Goal: Information Seeking & Learning: Find specific page/section

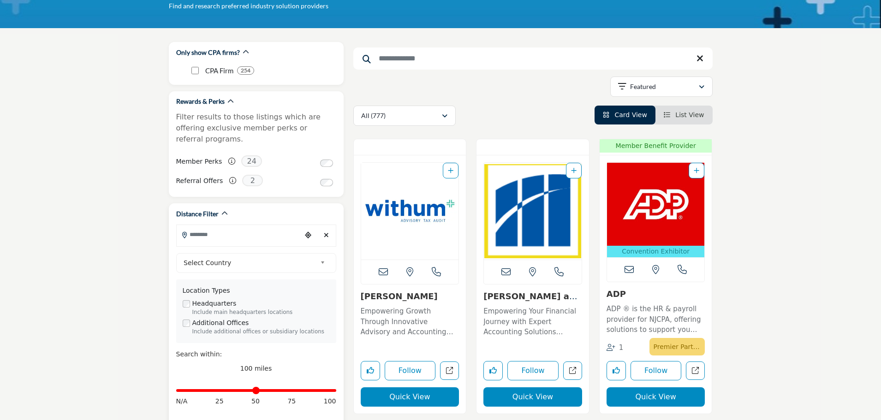
scroll to position [138, 0]
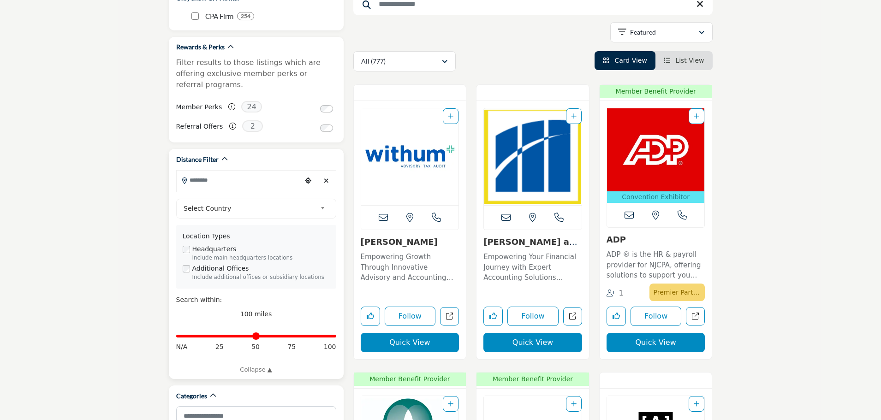
click at [232, 172] on input "Search Location" at bounding box center [239, 180] width 125 height 18
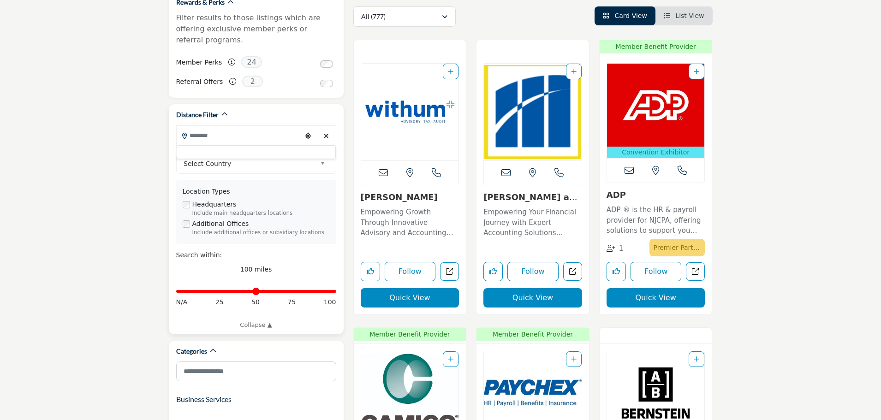
scroll to position [184, 0]
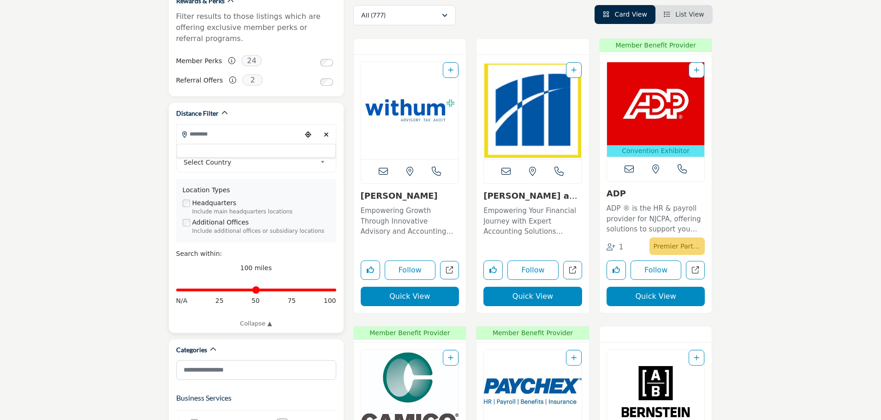
click at [245, 129] on input "Search Location" at bounding box center [239, 134] width 125 height 18
type input "**********"
click at [305, 131] on icon "Choose your current location" at bounding box center [308, 134] width 6 height 6
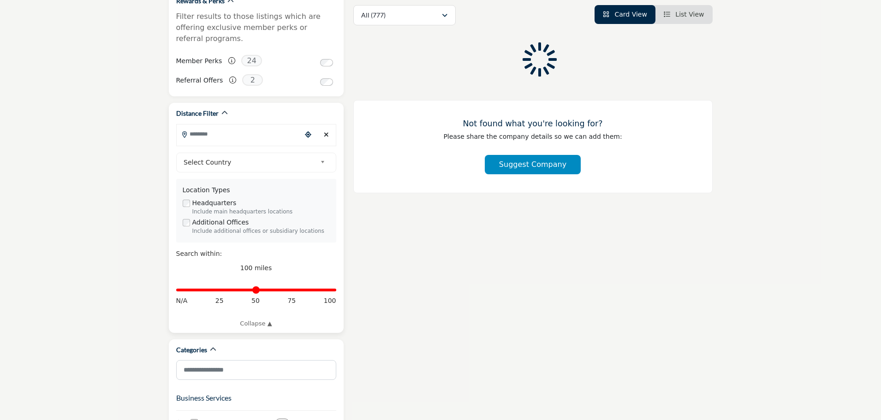
click at [248, 129] on input "Search Location" at bounding box center [239, 134] width 125 height 18
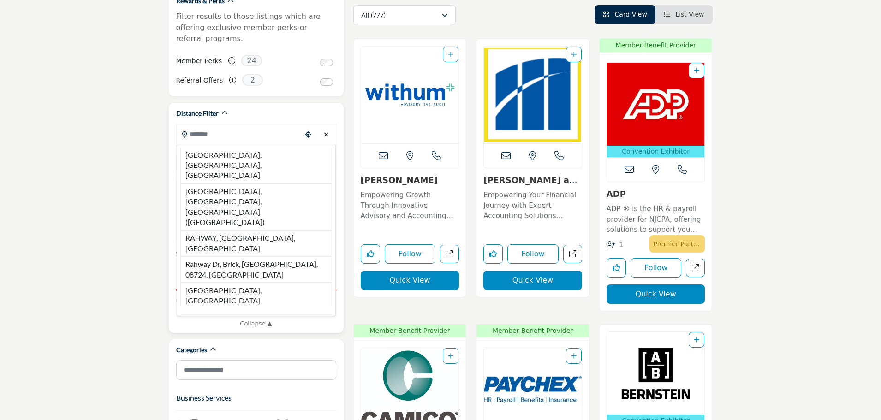
click at [246, 124] on div "Distance Filter [GEOGRAPHIC_DATA], [GEOGRAPHIC_DATA], [GEOGRAPHIC_DATA] [GEOGRA…" at bounding box center [256, 218] width 175 height 230
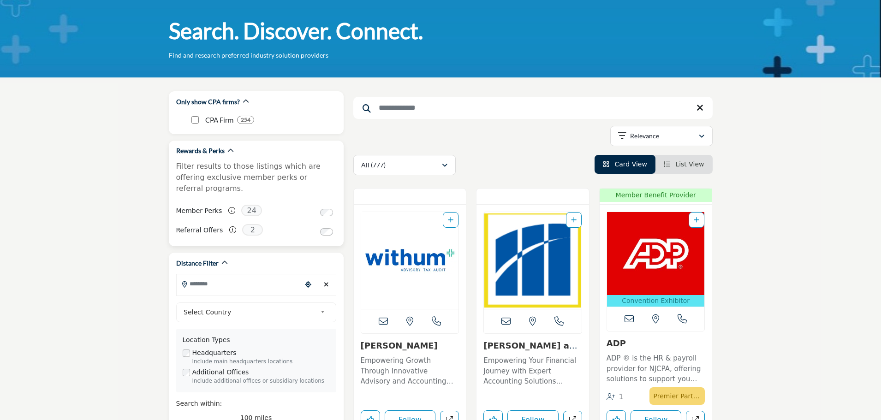
scroll to position [0, 0]
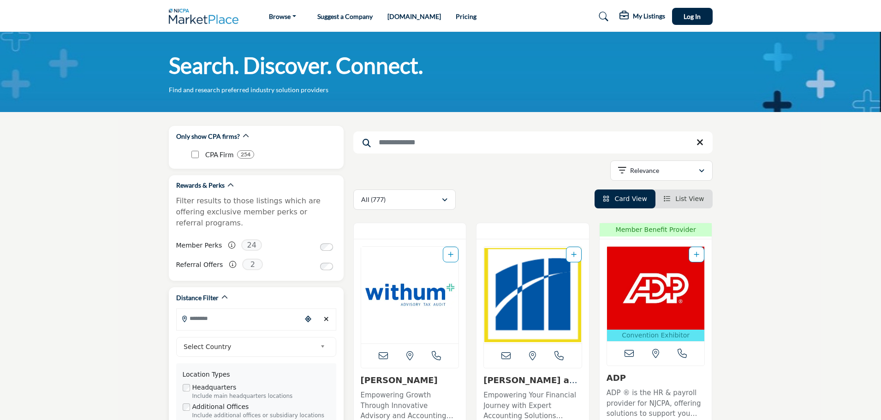
drag, startPoint x: 236, startPoint y: 305, endPoint x: 232, endPoint y: 307, distance: 5.0
click at [235, 309] on input "Search Location" at bounding box center [239, 318] width 125 height 18
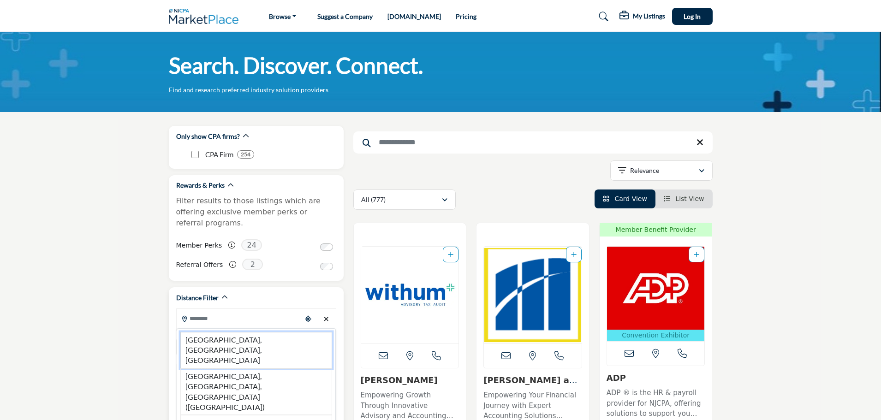
click at [236, 332] on li "[GEOGRAPHIC_DATA], [GEOGRAPHIC_DATA], [GEOGRAPHIC_DATA]" at bounding box center [256, 350] width 152 height 36
type input "**********"
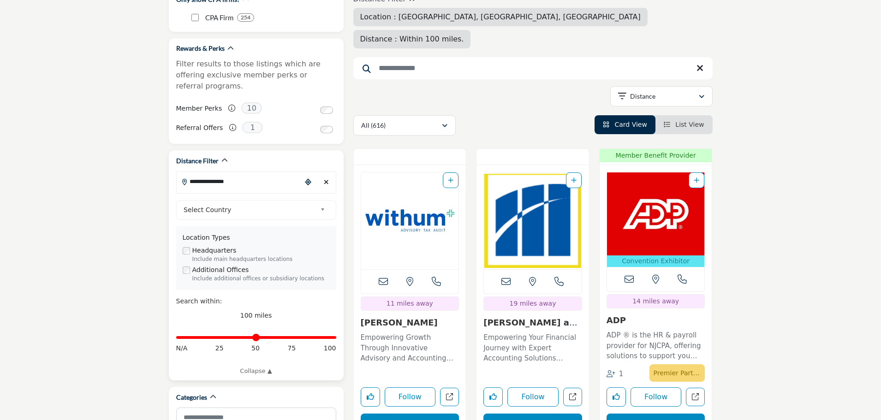
scroll to position [138, 0]
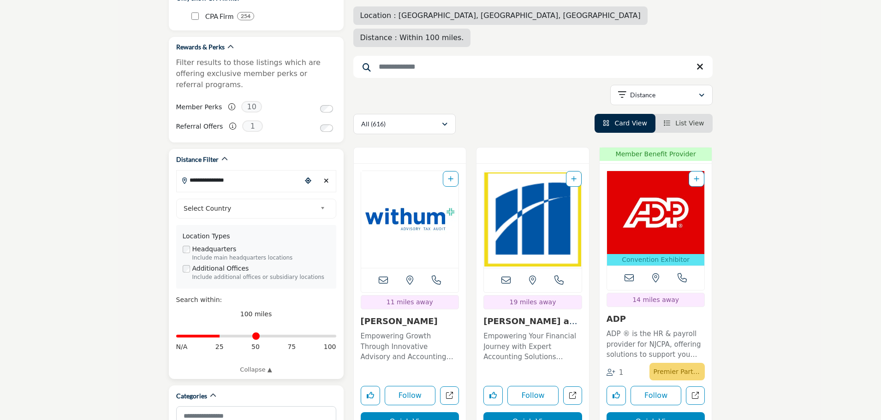
drag, startPoint x: 332, startPoint y: 327, endPoint x: 221, endPoint y: 339, distance: 111.3
type input "**"
click at [221, 337] on input "Distance in miles" at bounding box center [256, 336] width 160 height 2
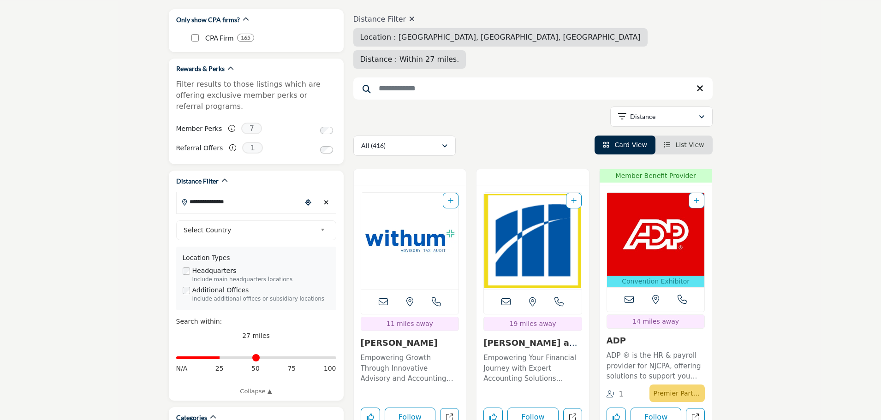
scroll to position [92, 0]
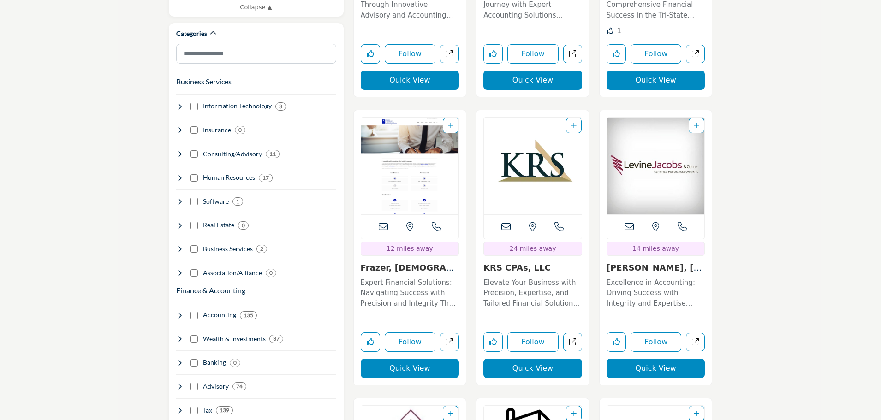
scroll to position [553, 0]
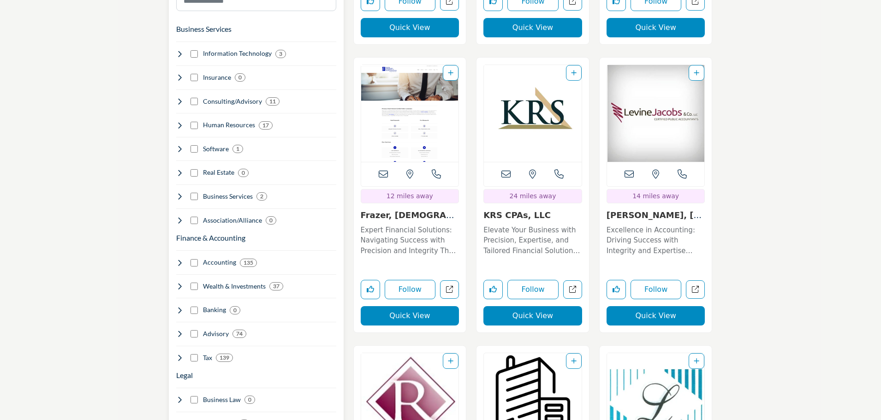
click at [203, 353] on h4 "Tax" at bounding box center [207, 357] width 9 height 9
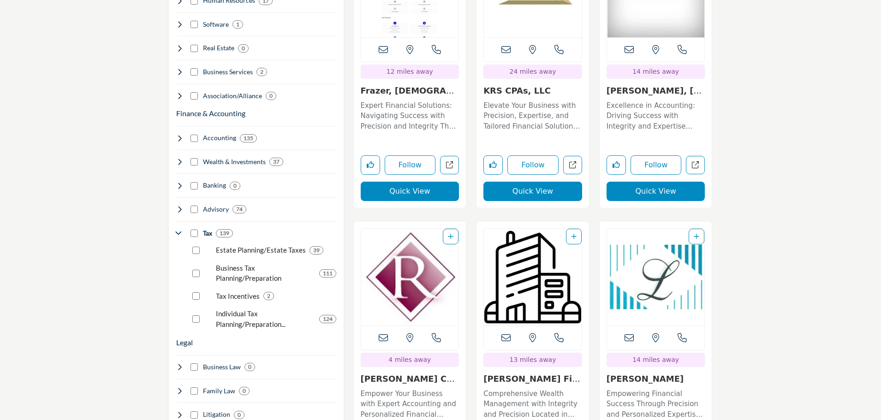
scroll to position [692, 0]
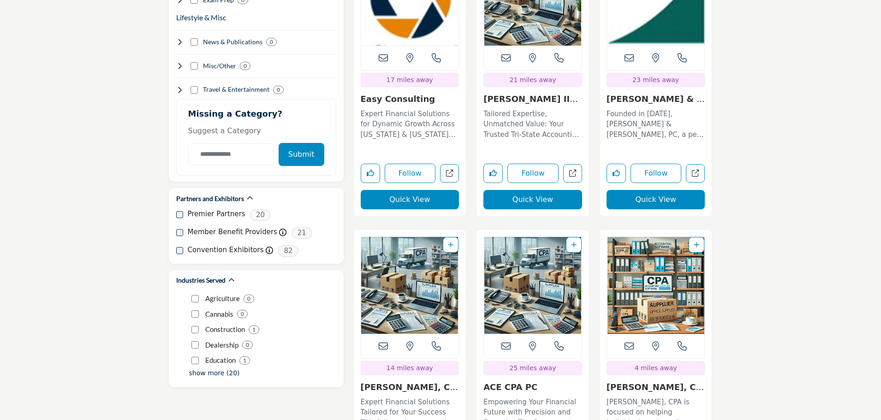
scroll to position [1291, 0]
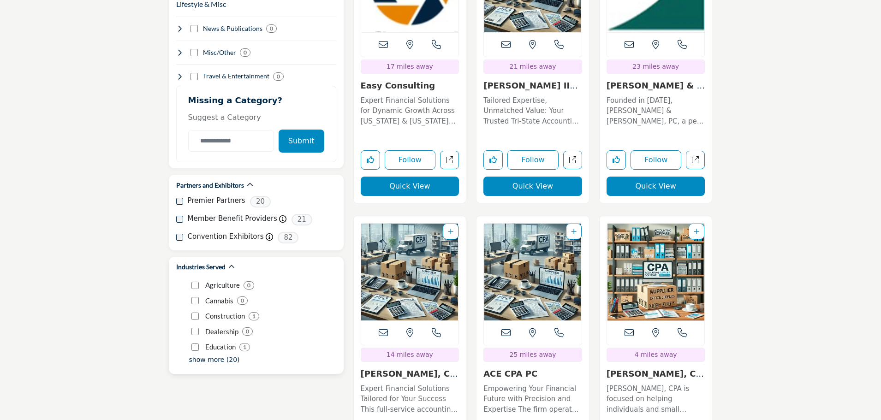
click at [220, 355] on p "show more (20)" at bounding box center [214, 360] width 51 height 10
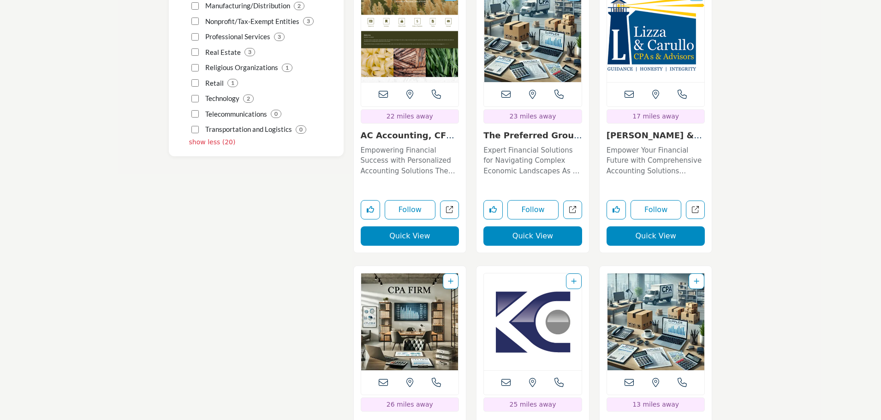
scroll to position [1753, 0]
